Goal: Information Seeking & Learning: Check status

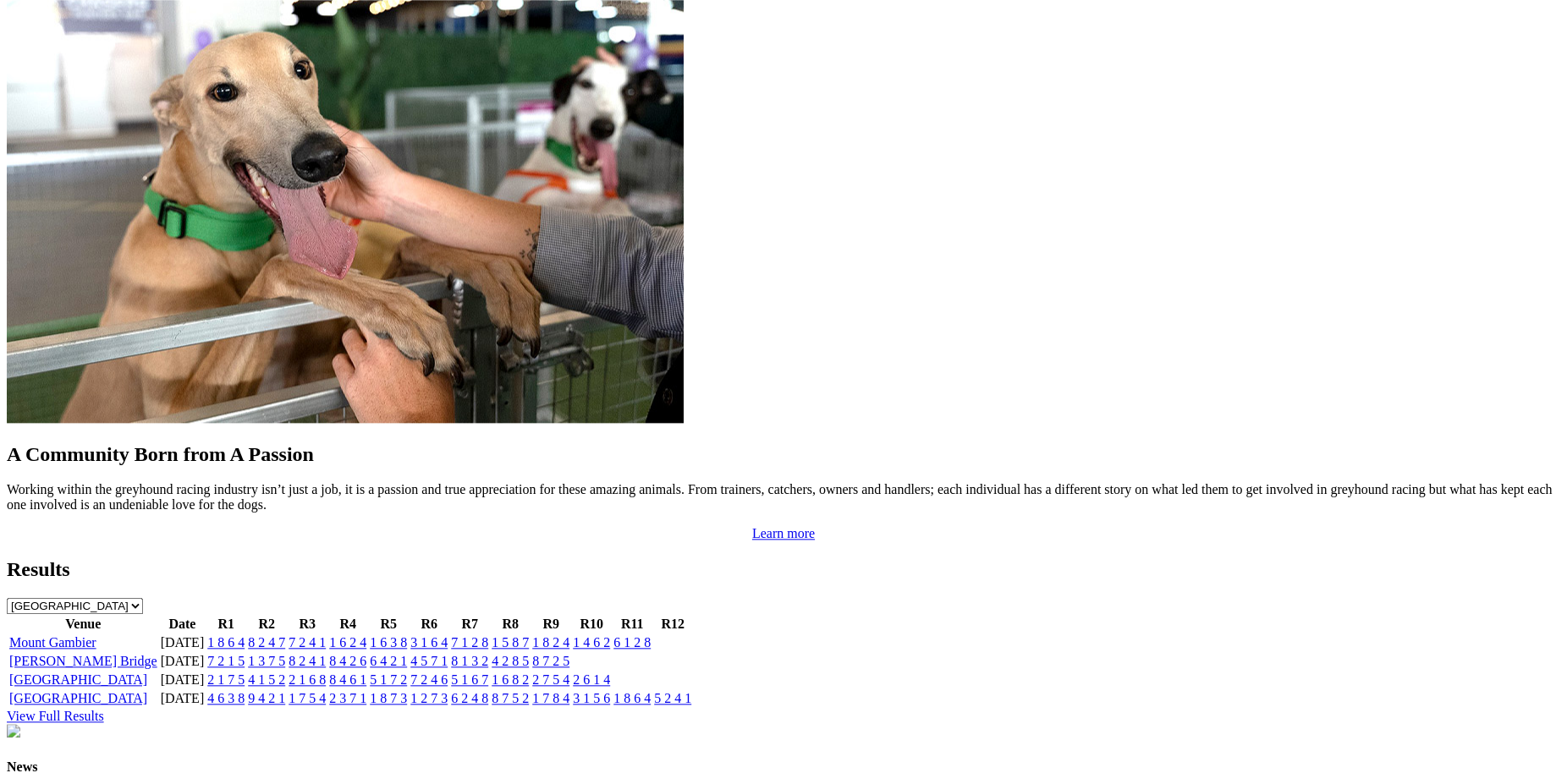
scroll to position [1316, 0]
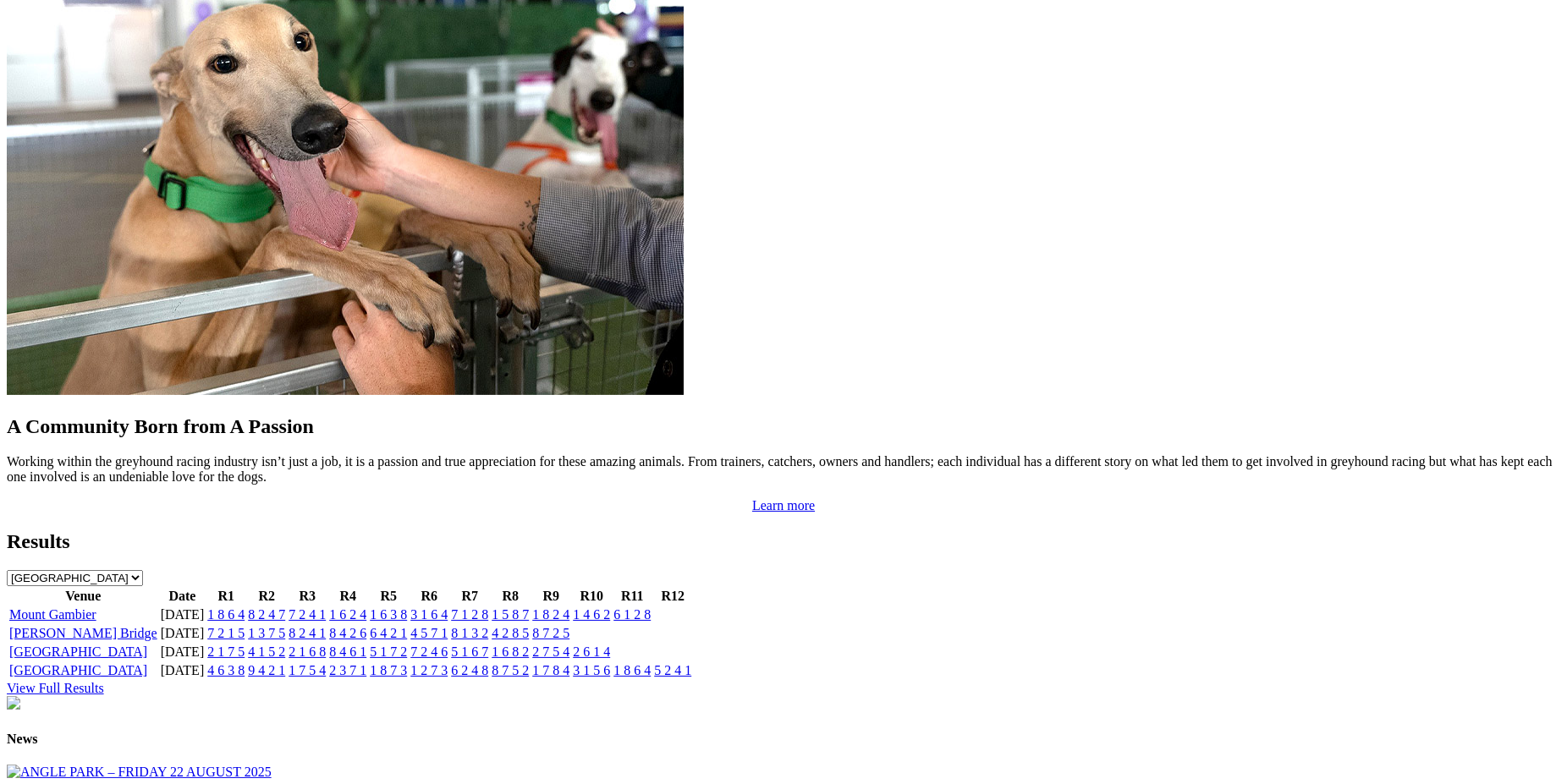
click at [570, 607] on link "1 8 2 4" at bounding box center [550, 614] width 37 height 14
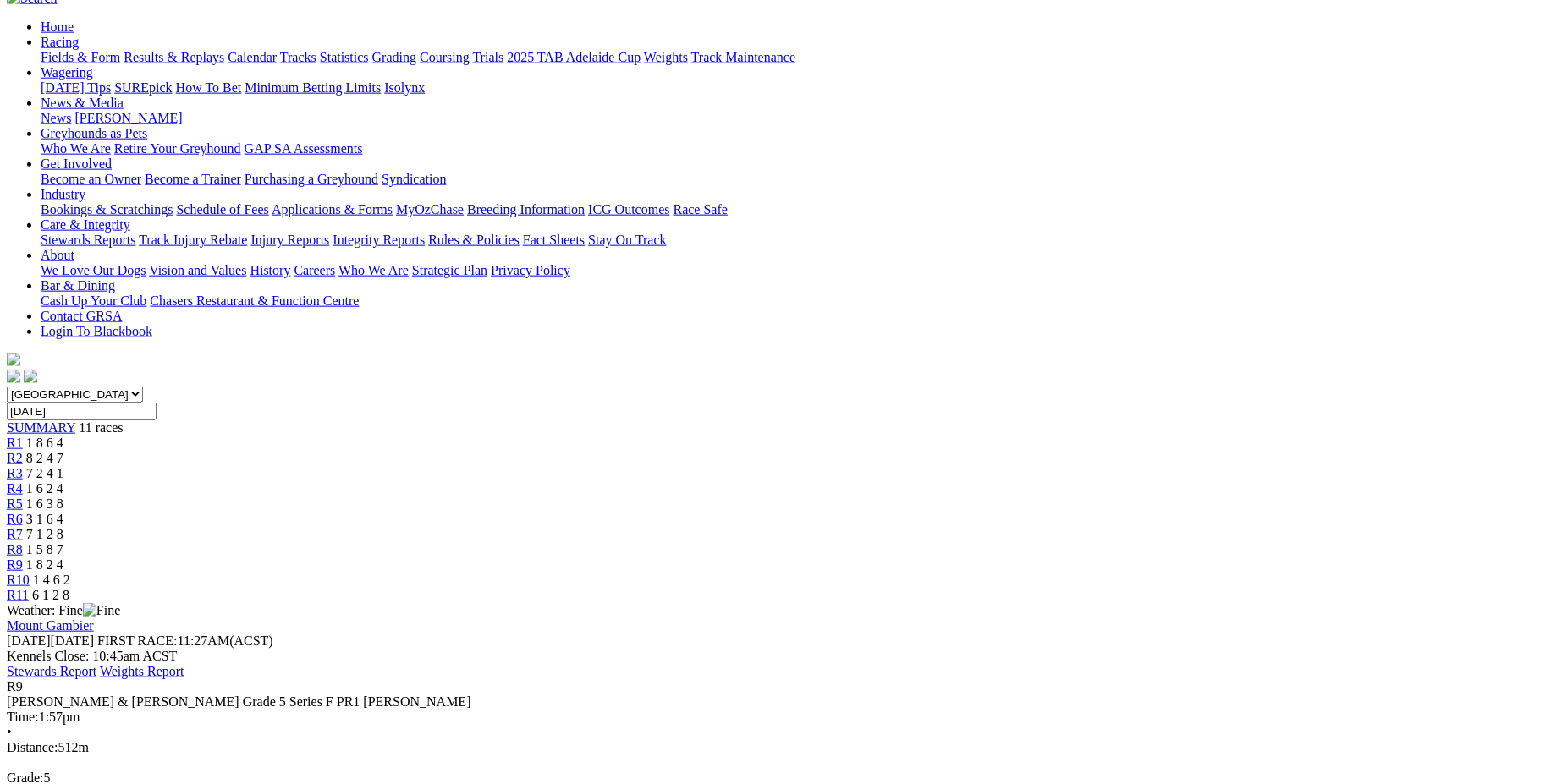
scroll to position [163, 0]
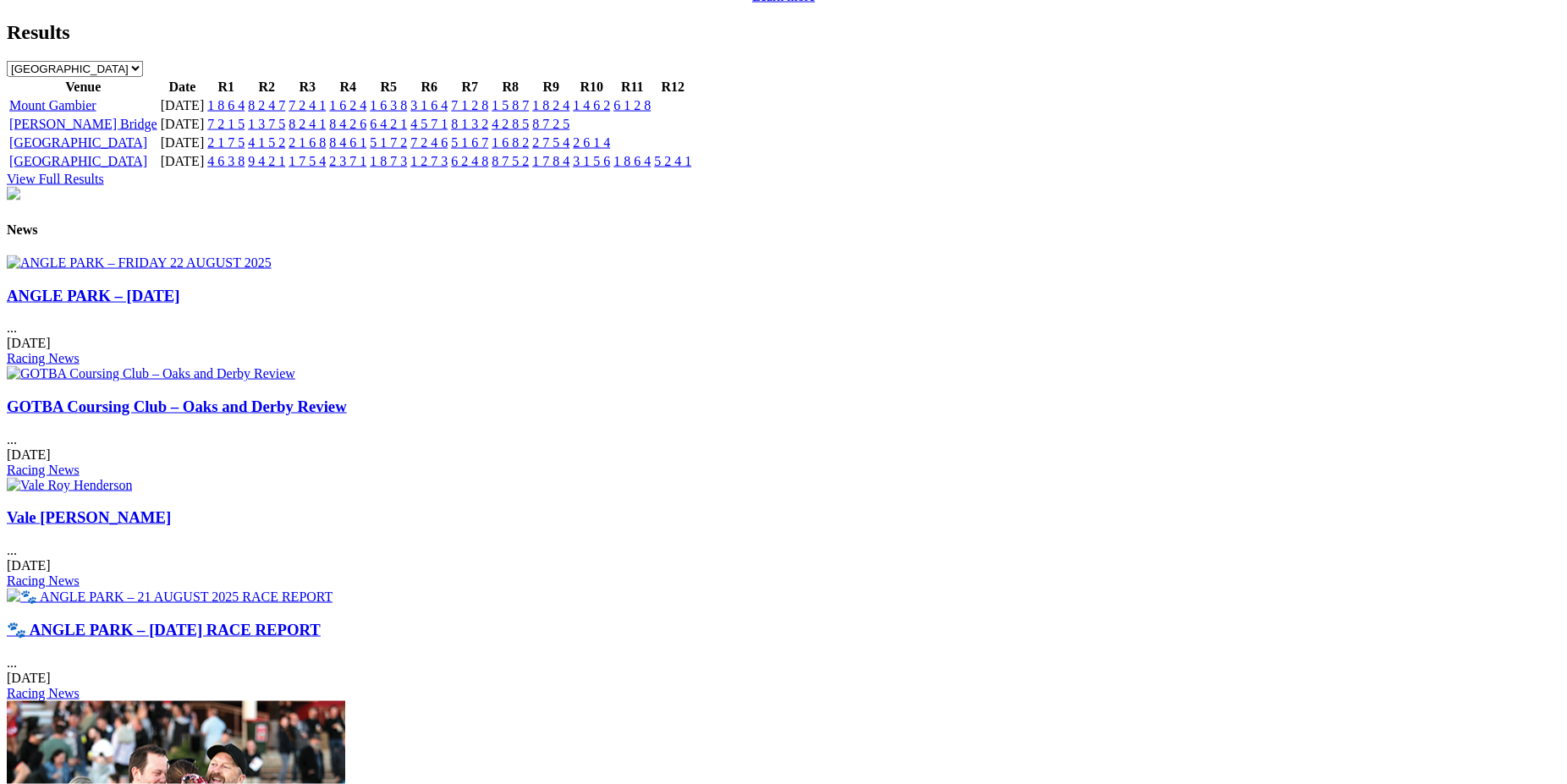
scroll to position [1829, 0]
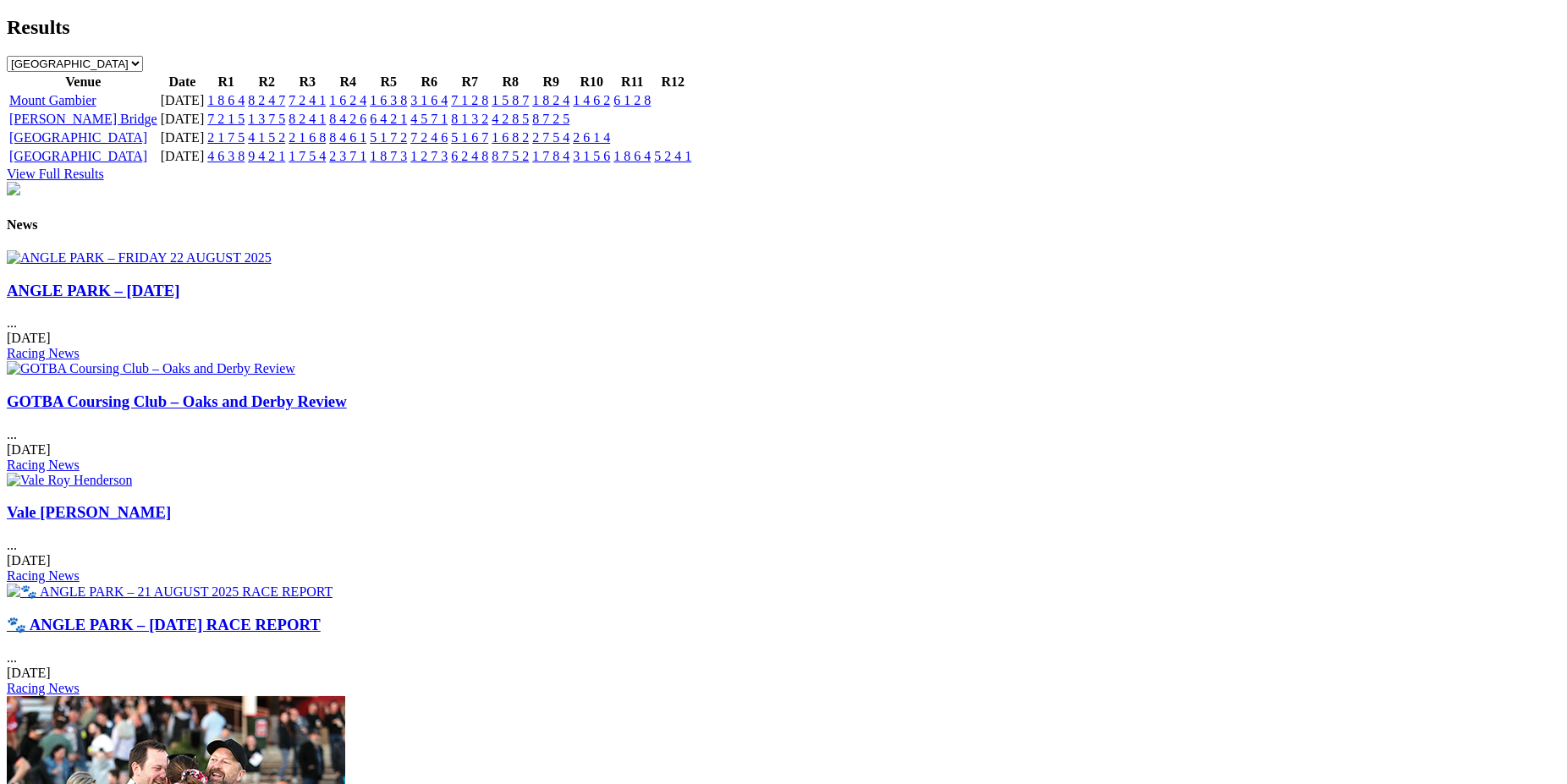
click at [295, 361] on img at bounding box center [151, 368] width 288 height 15
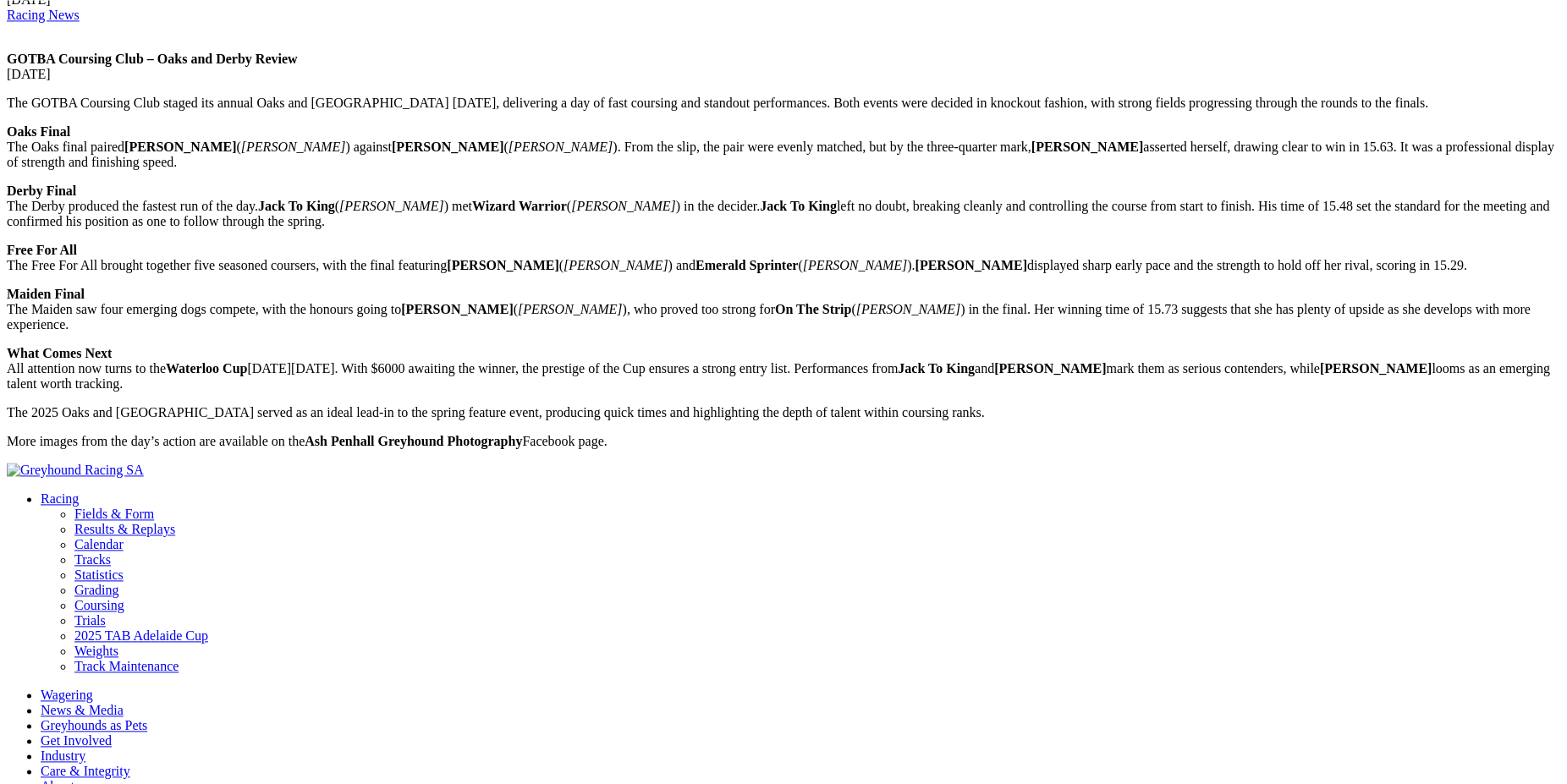
scroll to position [637, 0]
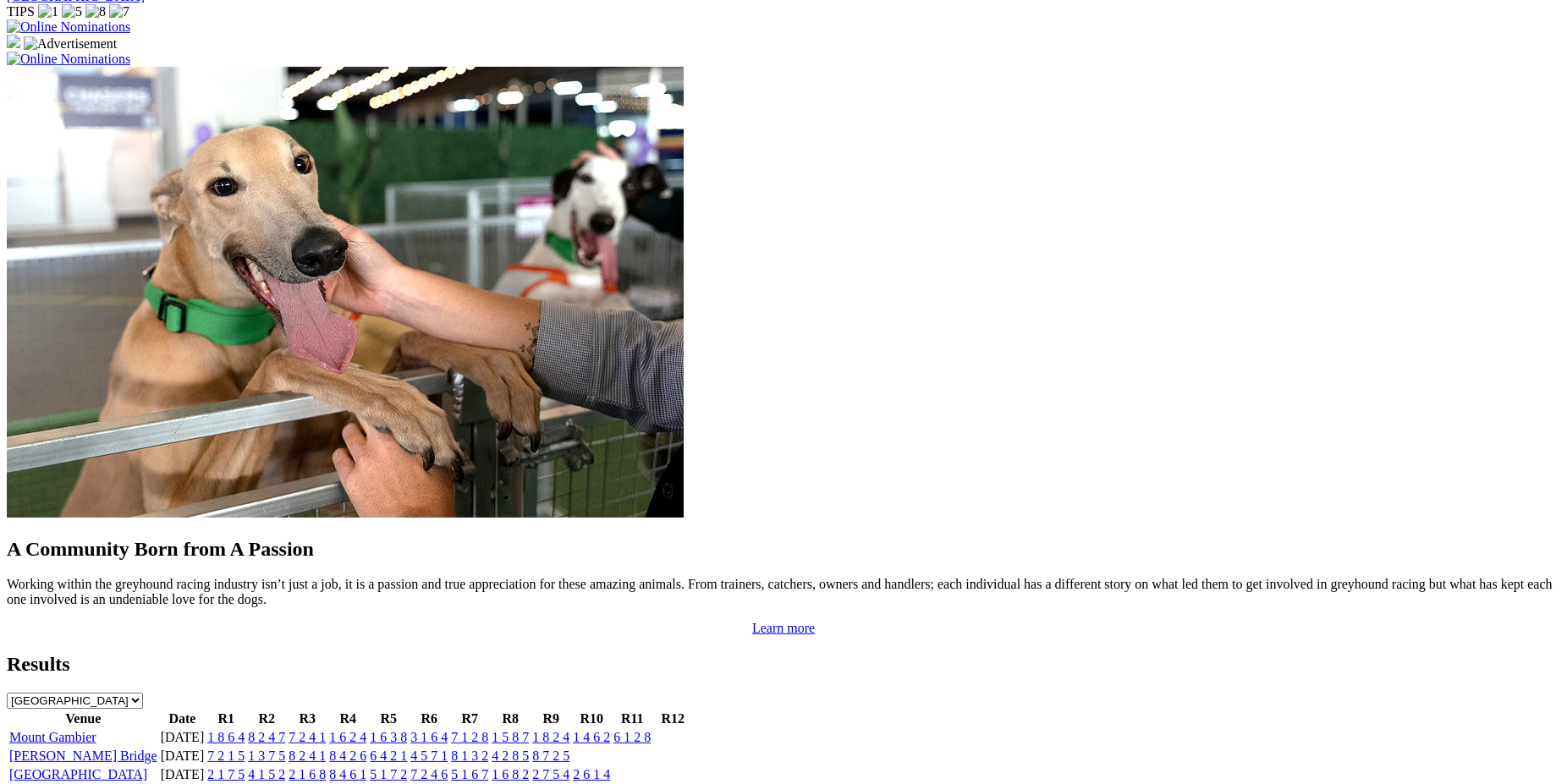
scroll to position [1166, 0]
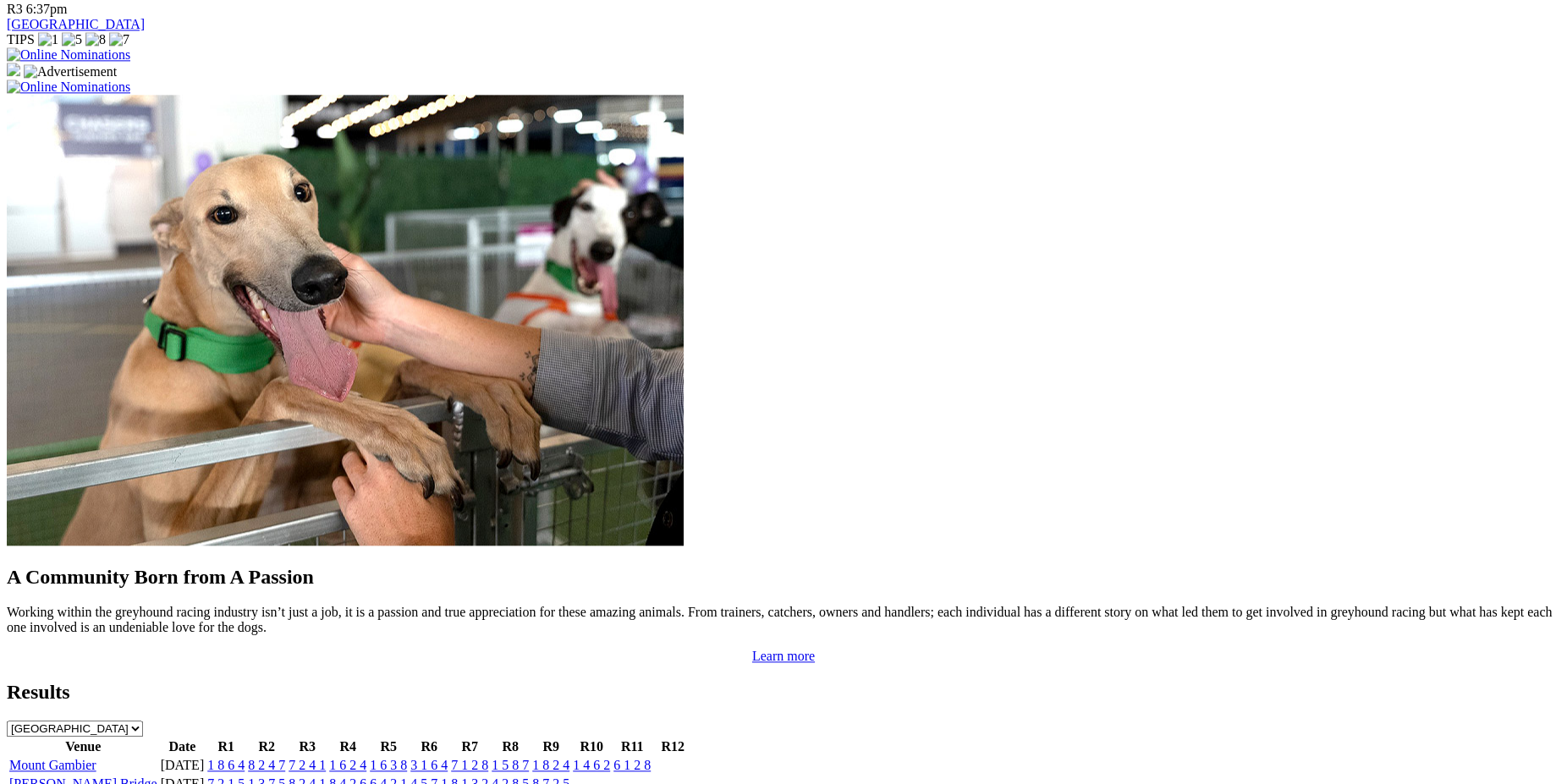
click at [570, 757] on link "1 8 2 4" at bounding box center [550, 764] width 37 height 14
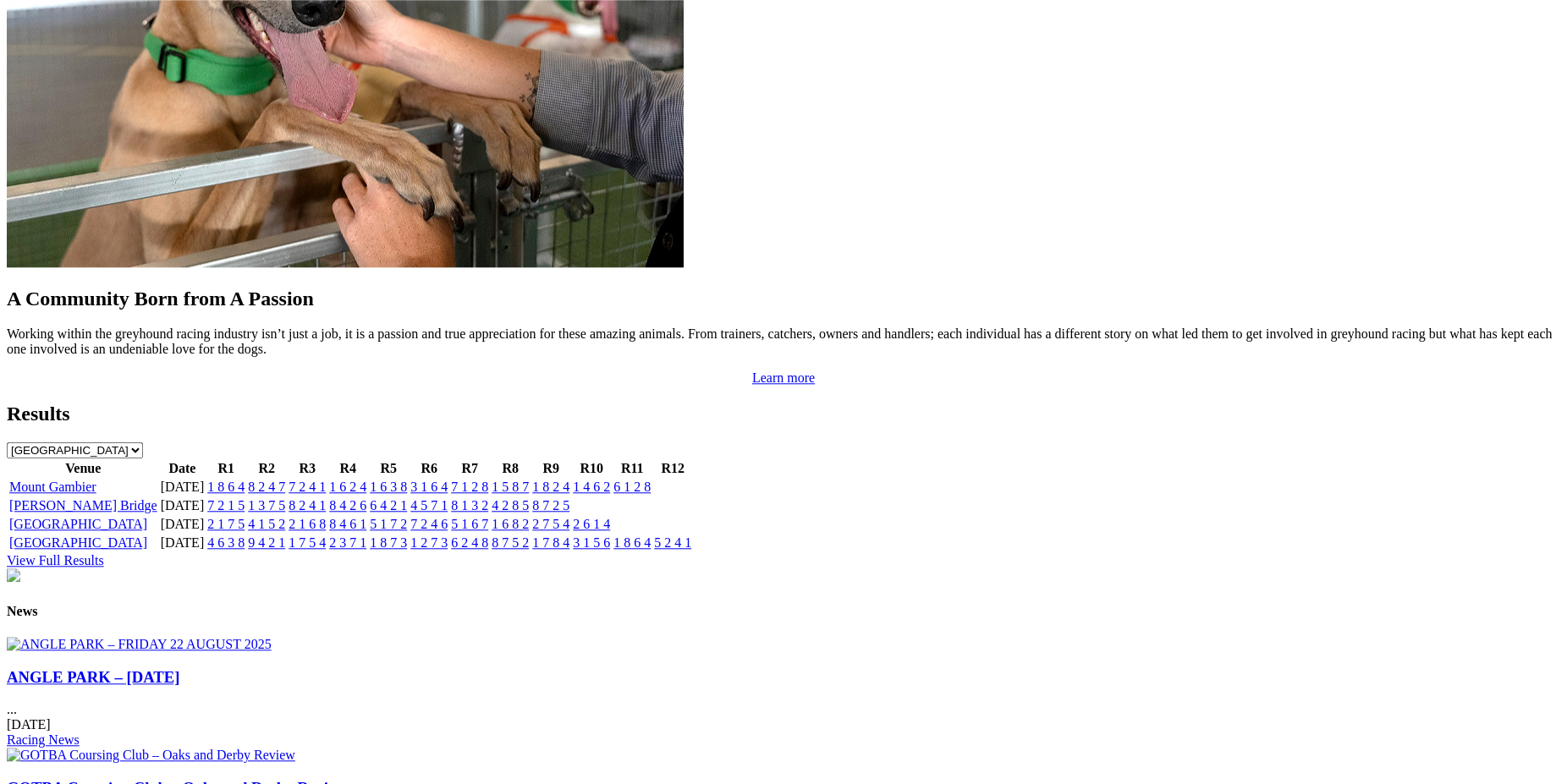
scroll to position [1438, 0]
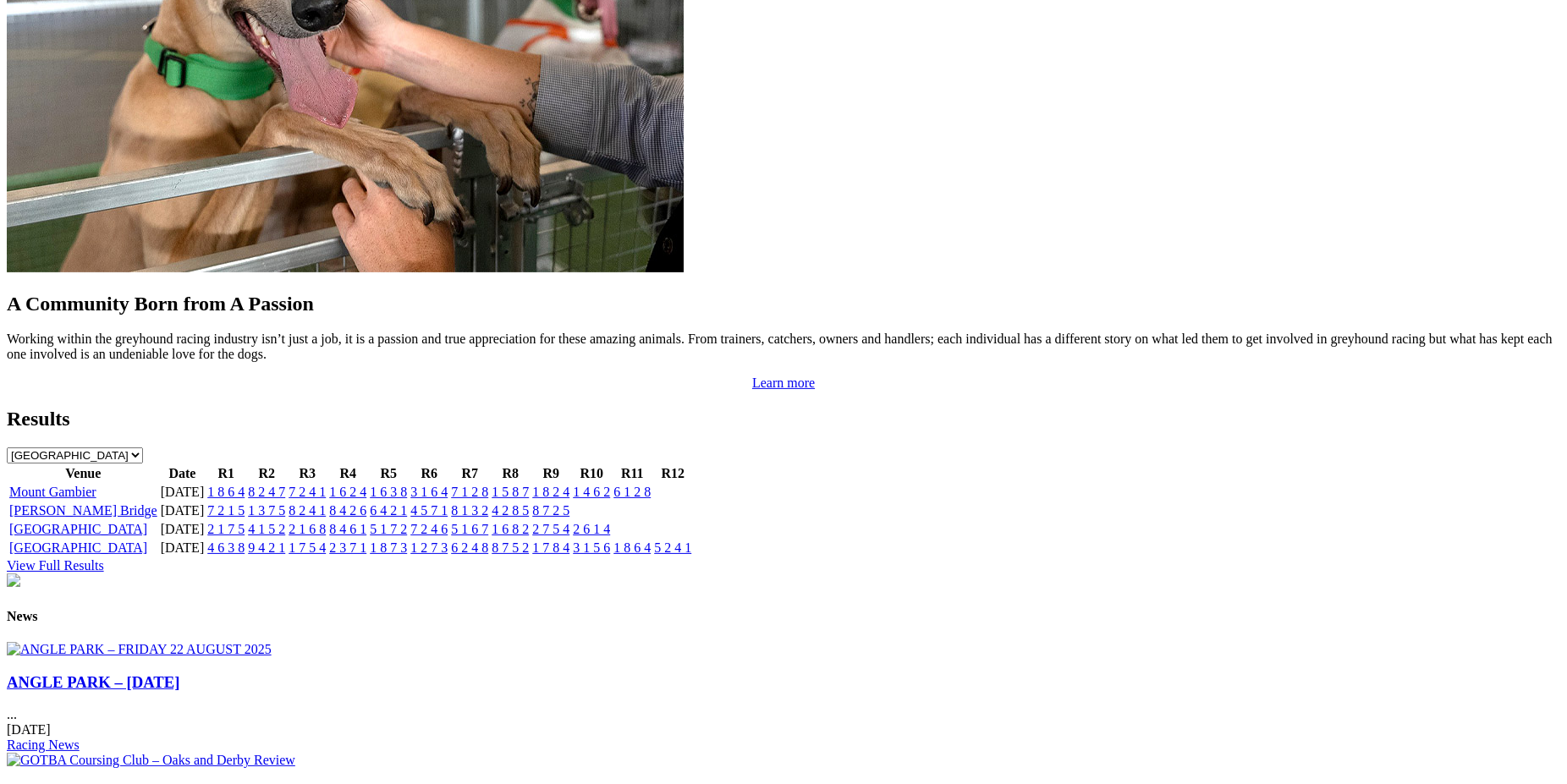
click at [570, 485] on link "1 8 2 4" at bounding box center [550, 492] width 37 height 14
